Goal: Transaction & Acquisition: Purchase product/service

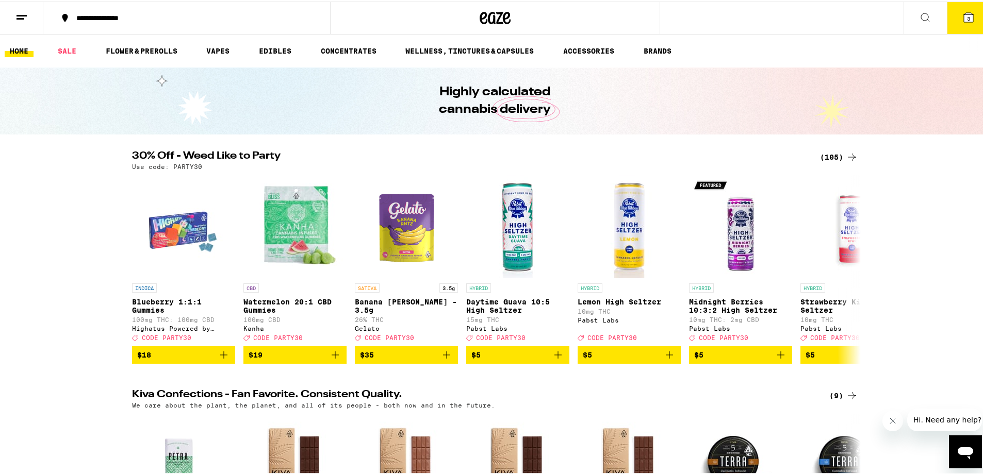
click at [845, 153] on icon at bounding box center [851, 155] width 12 height 12
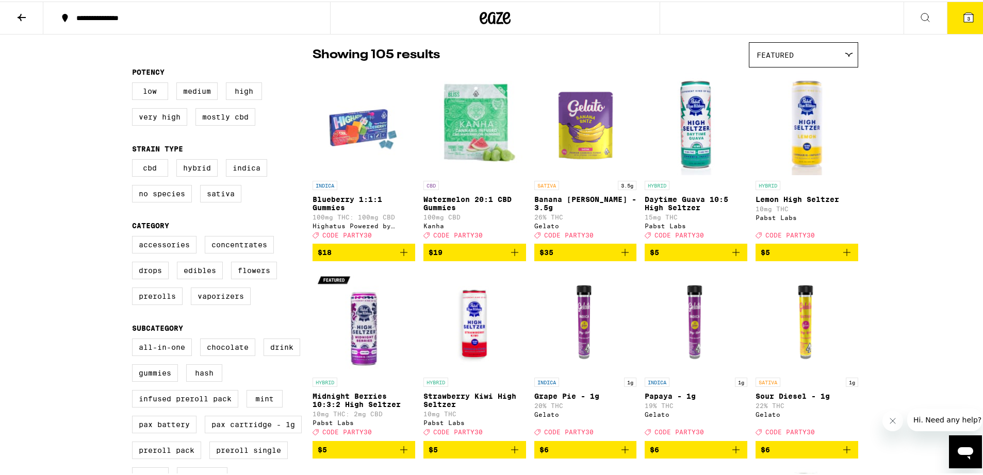
scroll to position [25, 0]
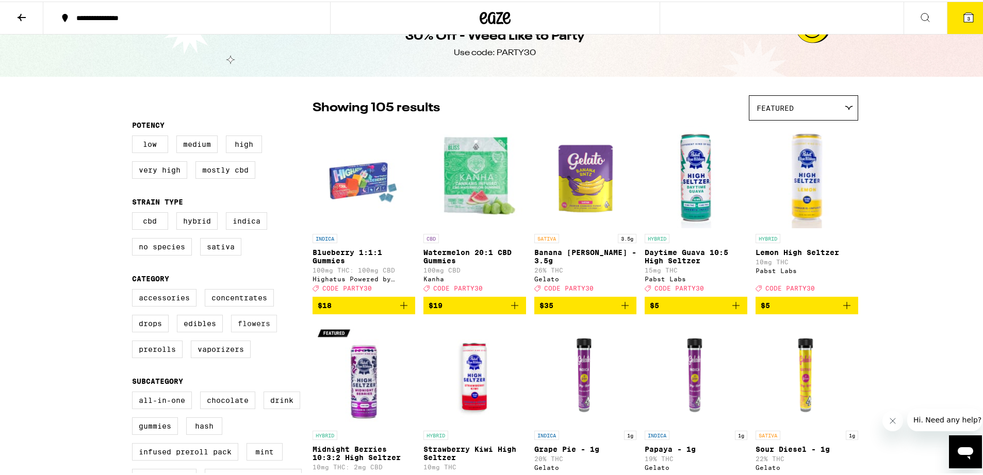
click at [255, 330] on label "Flowers" at bounding box center [254, 322] width 46 height 18
click at [135, 290] on input "Flowers" at bounding box center [134, 289] width 1 height 1
checkbox input "true"
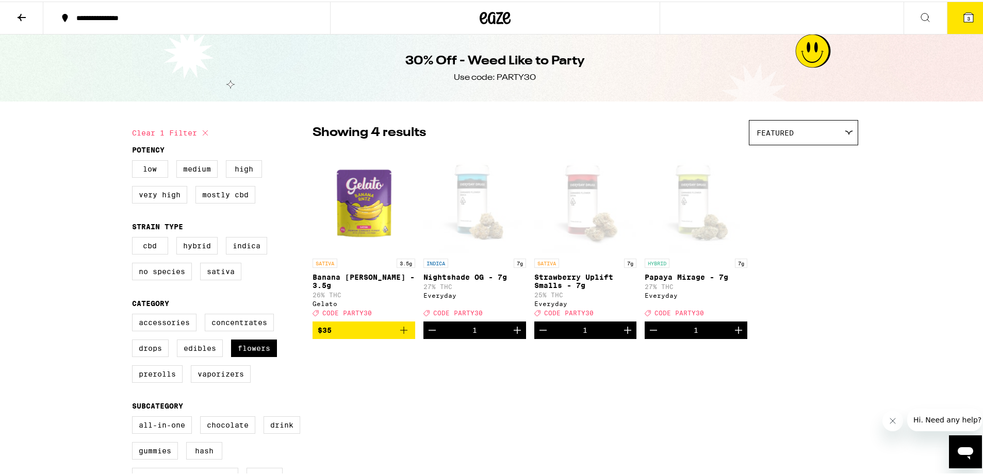
click at [431, 335] on icon "Decrement" at bounding box center [432, 329] width 12 height 12
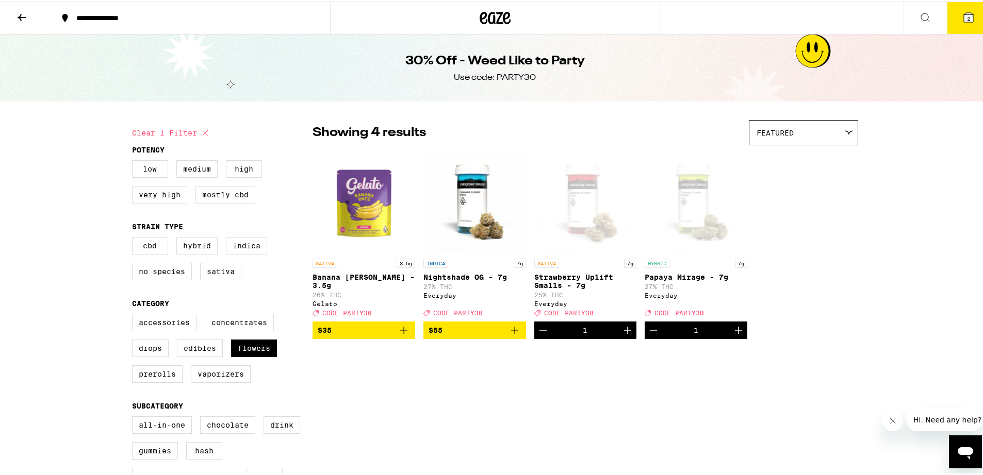
click at [513, 335] on icon "Add to bag" at bounding box center [514, 329] width 12 height 12
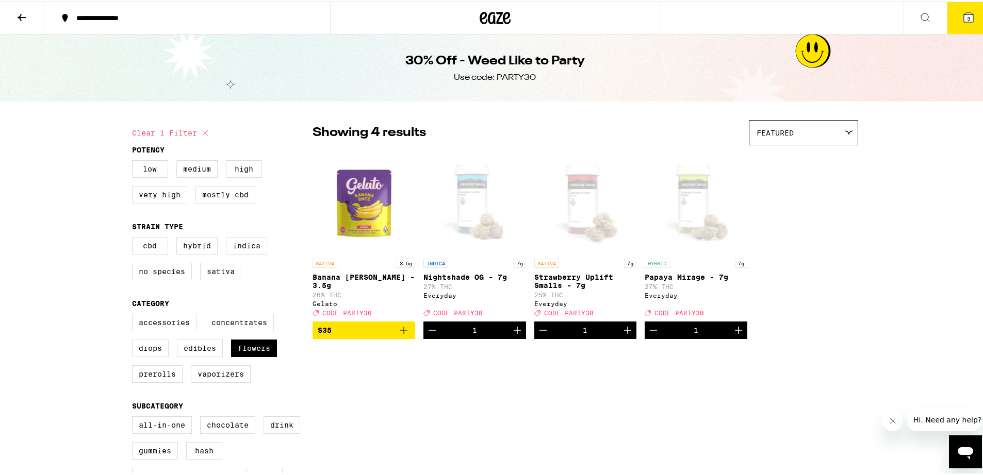
click at [542, 333] on icon "Decrement" at bounding box center [543, 329] width 12 height 12
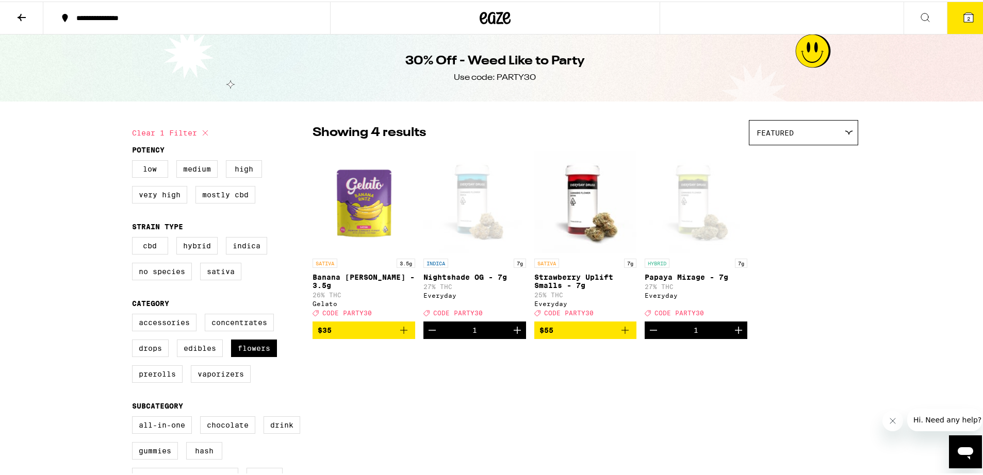
click at [403, 335] on icon "Add to bag" at bounding box center [403, 329] width 12 height 12
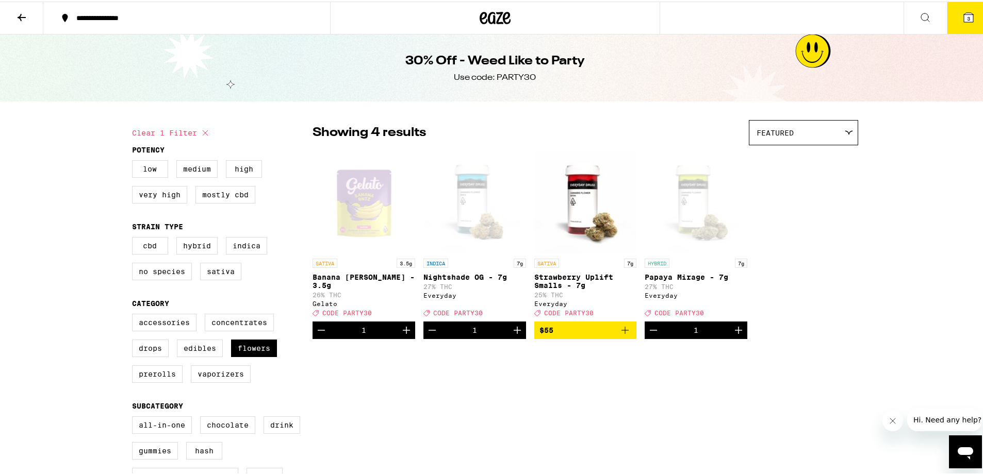
click at [403, 333] on icon "Increment" at bounding box center [406, 328] width 7 height 7
click at [779, 287] on div "SATIVA 3.5g Banana [PERSON_NAME] - 3.5g 26% THC Gelato Deal Created with Sketch…" at bounding box center [584, 243] width 545 height 189
click at [965, 13] on icon at bounding box center [968, 15] width 9 height 9
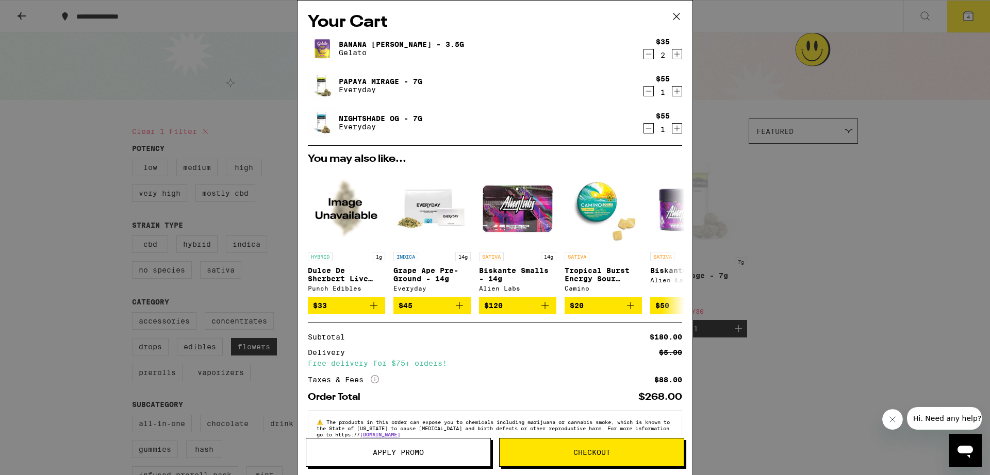
click at [774, 144] on div "Your Cart Banana [PERSON_NAME] - 3.5g Gelato $35 2 Papaya Mirage - 7g Everyday …" at bounding box center [495, 237] width 990 height 475
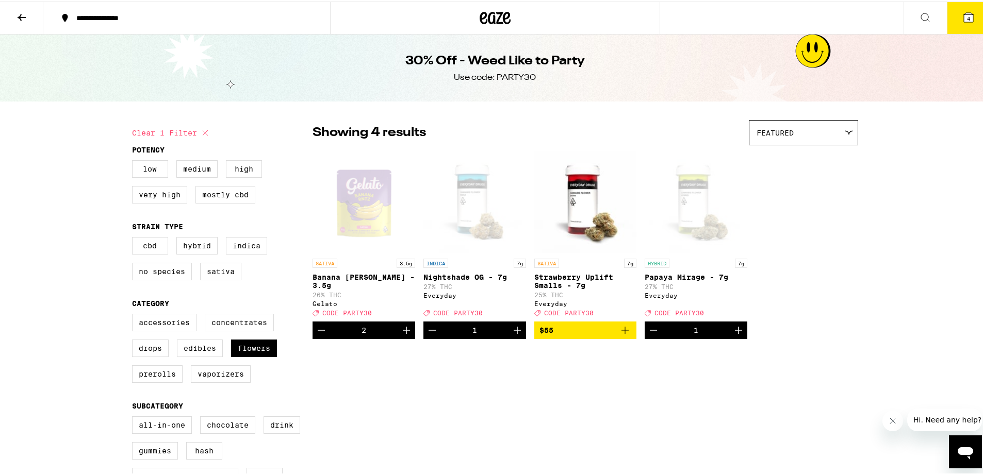
click at [962, 13] on icon at bounding box center [968, 16] width 12 height 12
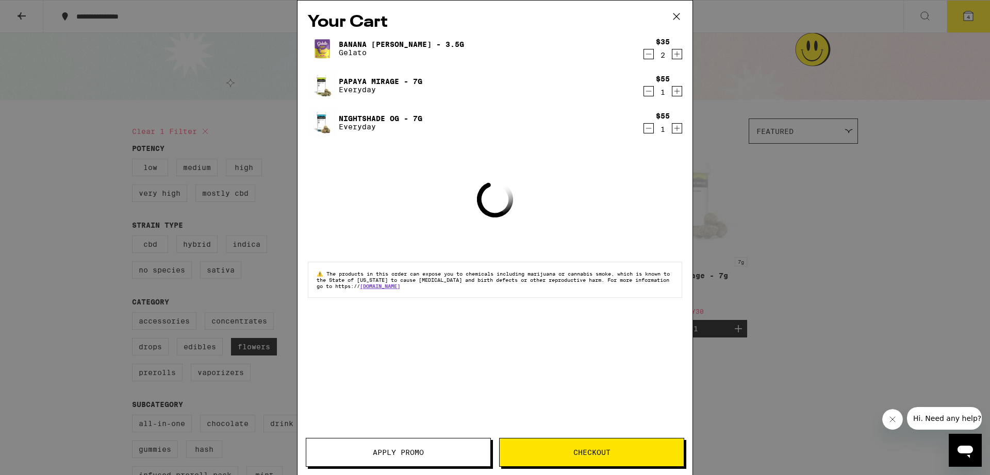
click at [403, 445] on button "Apply Promo" at bounding box center [398, 452] width 185 height 29
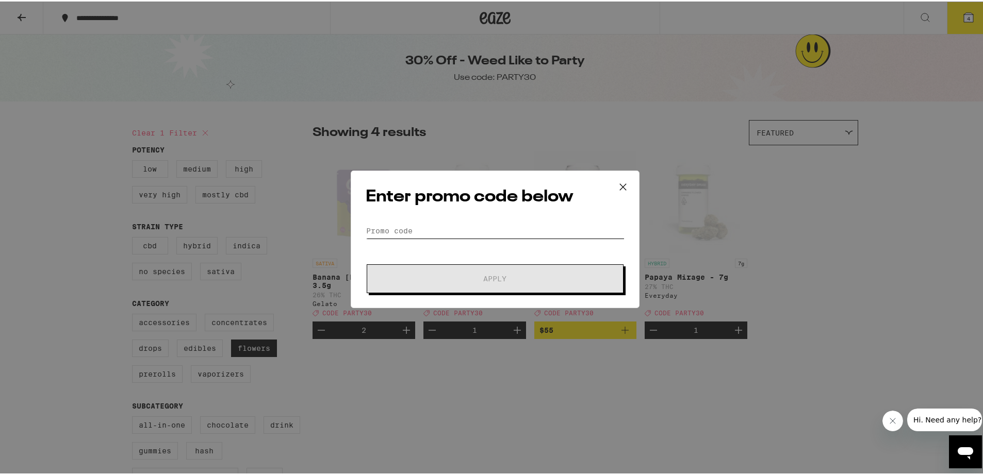
click at [387, 229] on input "Promo Code" at bounding box center [495, 229] width 259 height 15
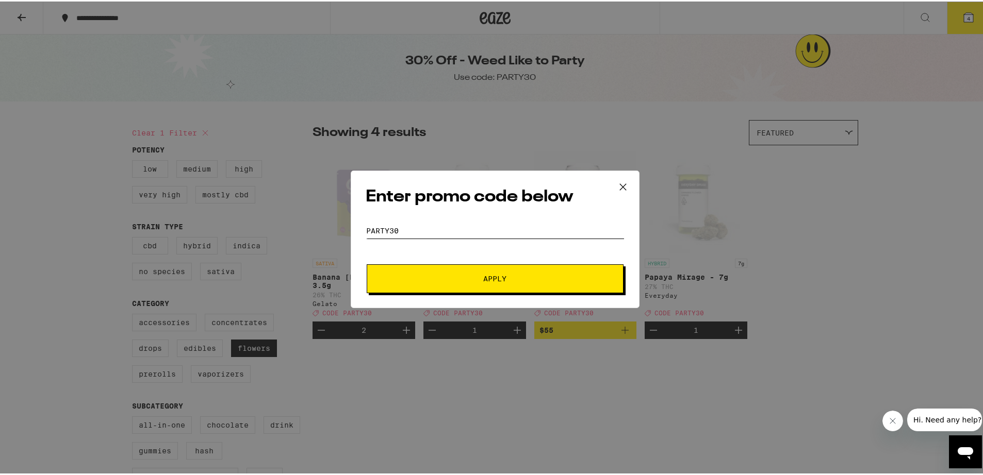
type input "party30"
click at [450, 267] on button "Apply" at bounding box center [495, 277] width 257 height 29
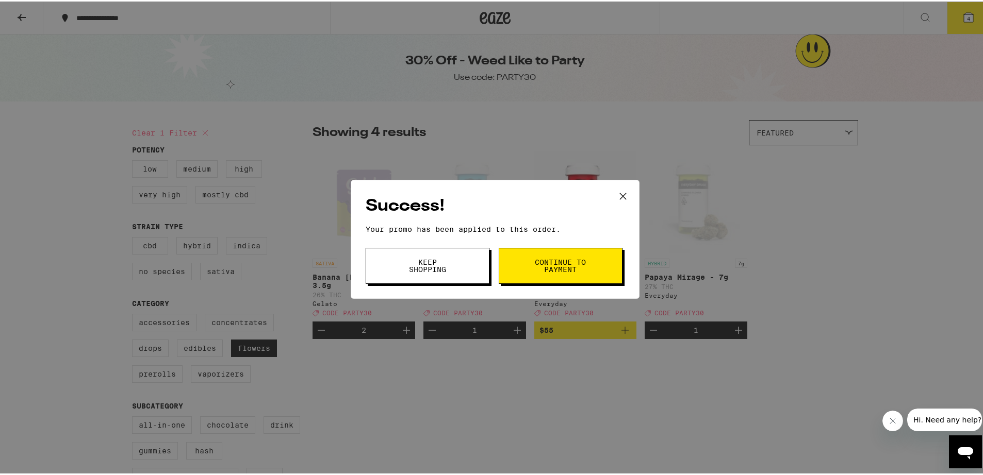
click at [470, 269] on button "Keep Shopping" at bounding box center [428, 264] width 124 height 36
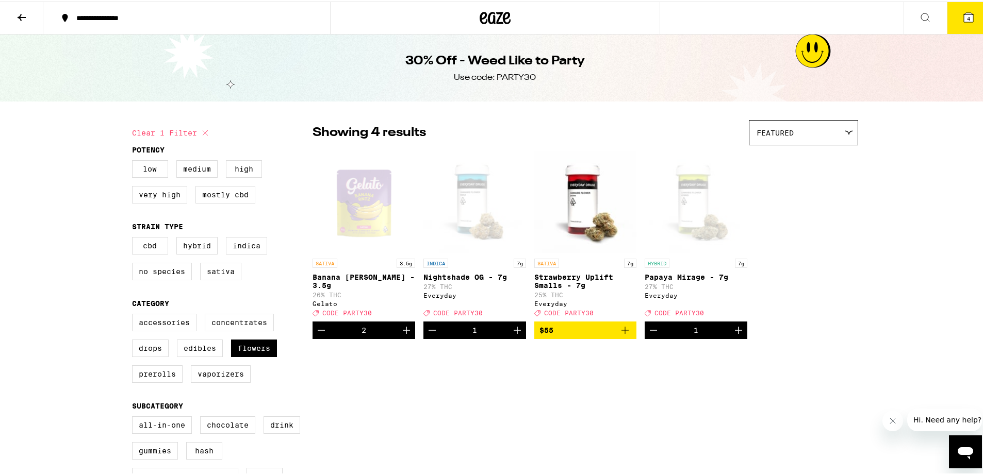
click at [491, 11] on icon at bounding box center [494, 16] width 31 height 19
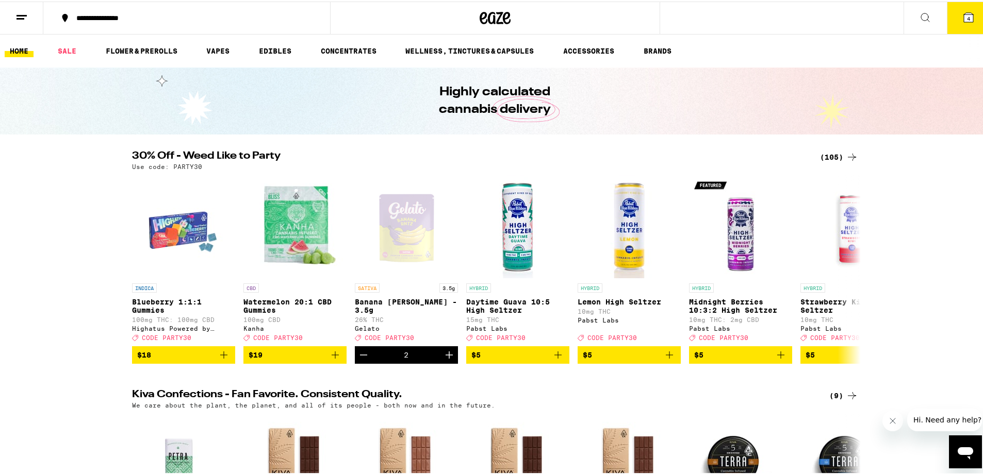
click at [18, 52] on link "HOME" at bounding box center [19, 49] width 29 height 12
click at [968, 13] on button "4" at bounding box center [967, 17] width 43 height 32
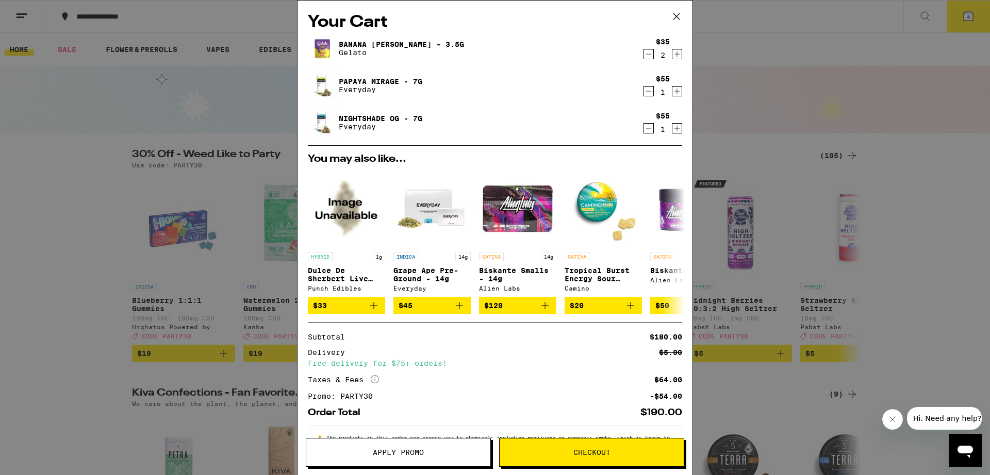
click at [597, 449] on span "Checkout" at bounding box center [591, 452] width 37 height 7
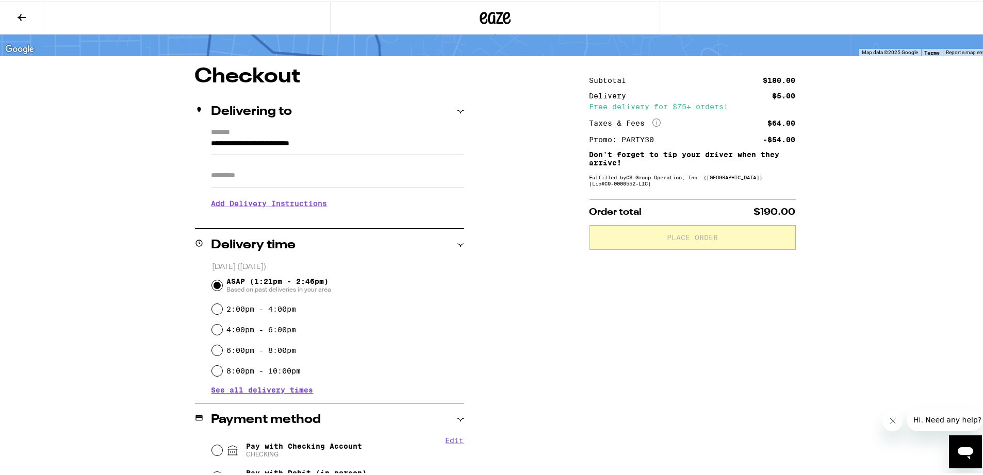
scroll to position [174, 0]
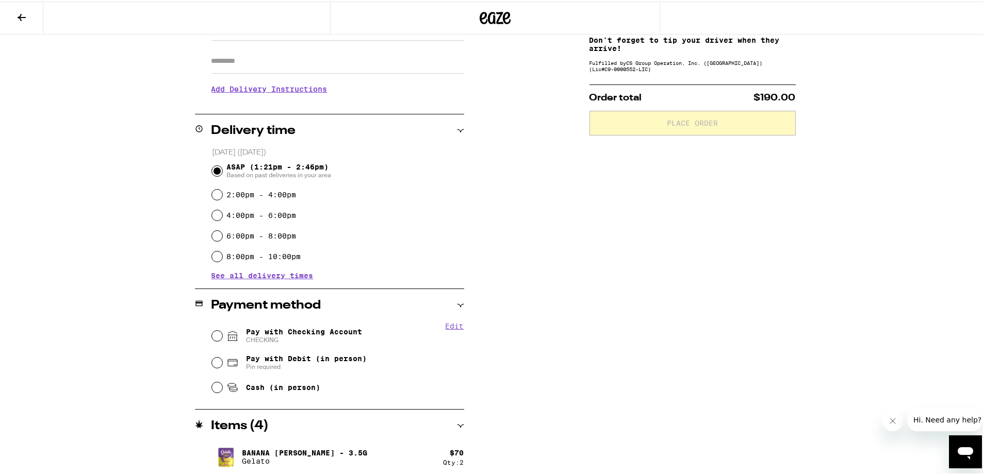
click at [301, 334] on span "Pay with Checking Account CHECKING" at bounding box center [304, 334] width 116 height 16
click at [222, 334] on input "Pay with Checking Account CHECKING" at bounding box center [217, 334] width 10 height 10
radio input "true"
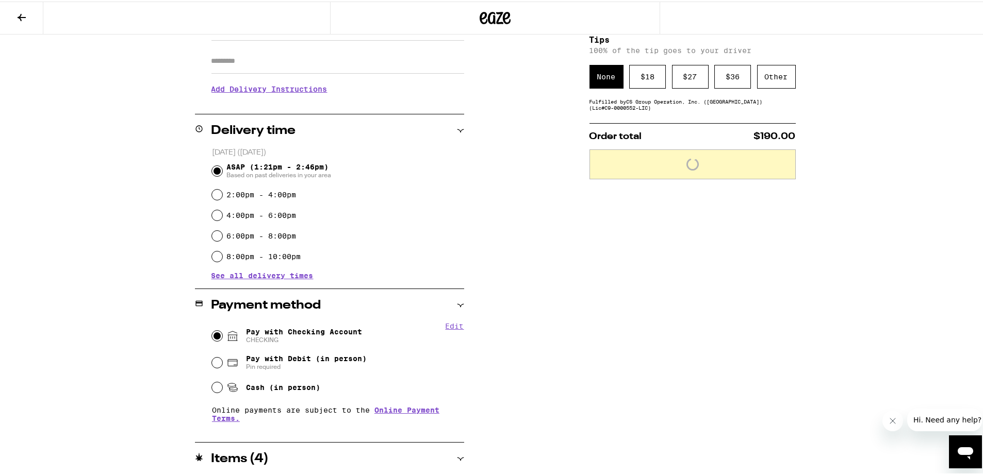
scroll to position [188, 0]
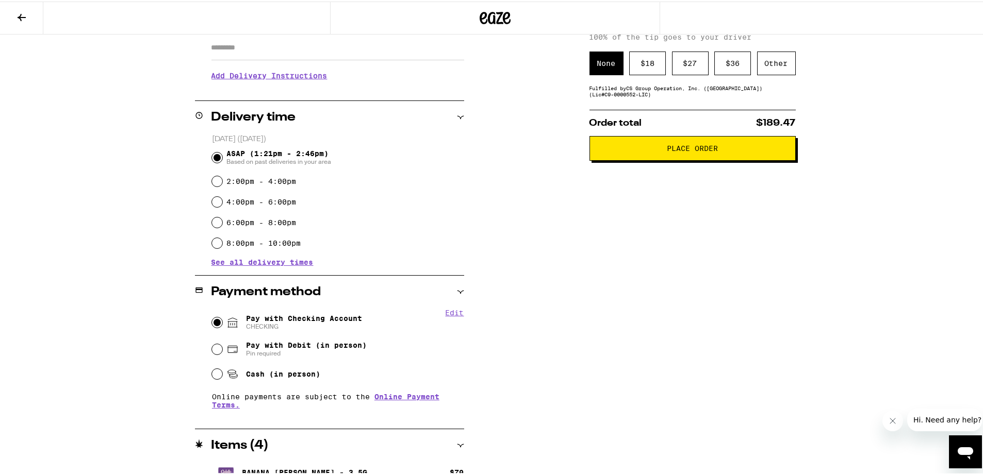
click at [690, 150] on span "Place Order" at bounding box center [692, 146] width 51 height 7
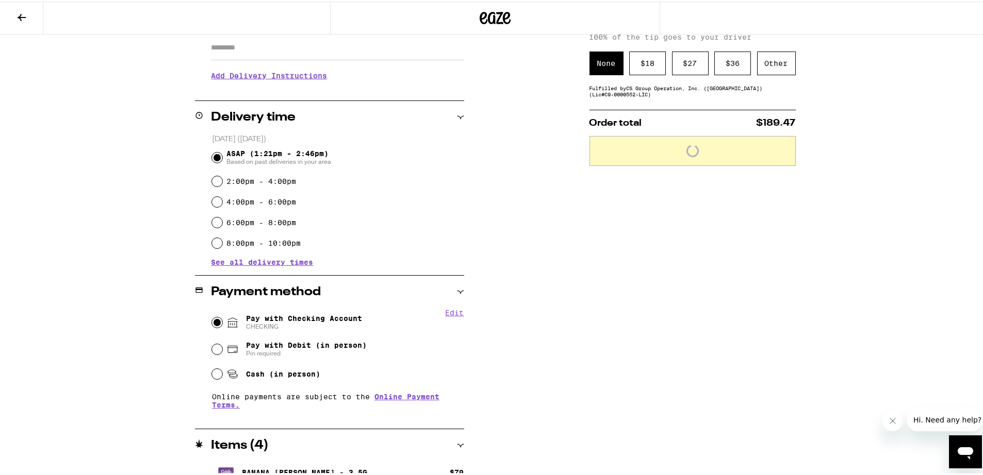
scroll to position [0, 0]
